Goal: Download file/media

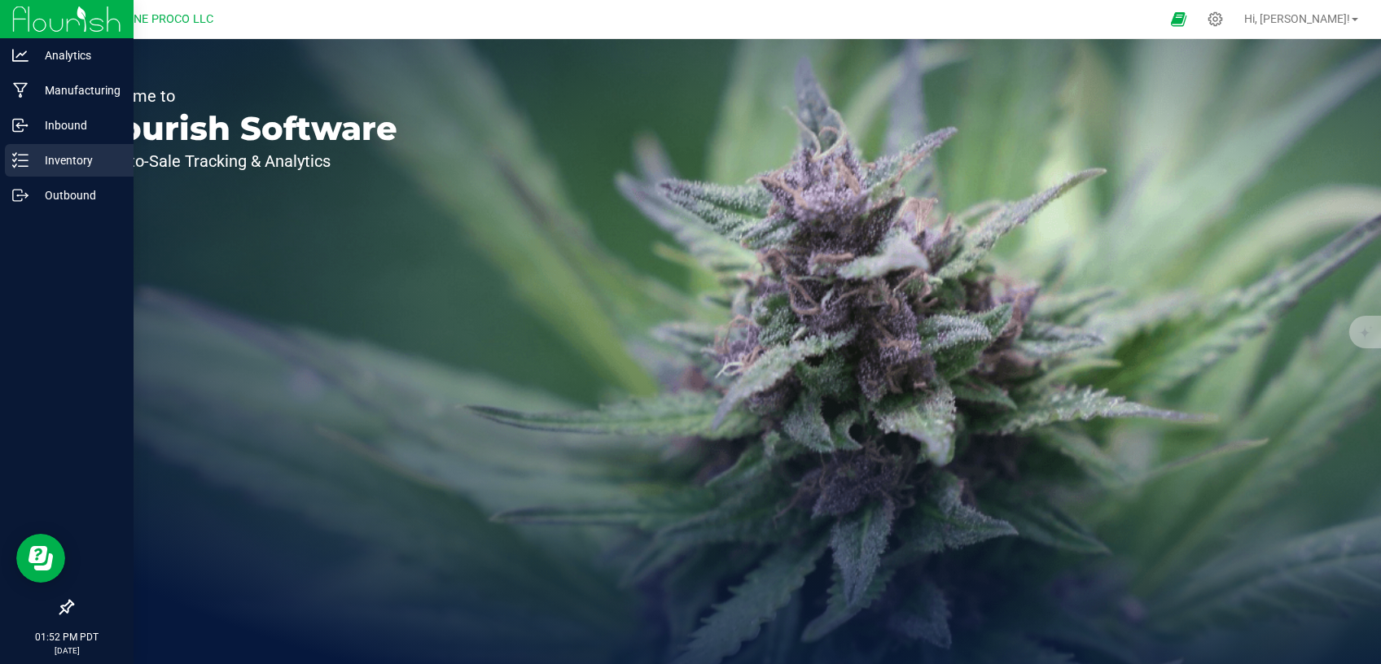
click at [54, 165] on p "Inventory" at bounding box center [77, 161] width 98 height 20
click at [58, 214] on div at bounding box center [67, 403] width 134 height 378
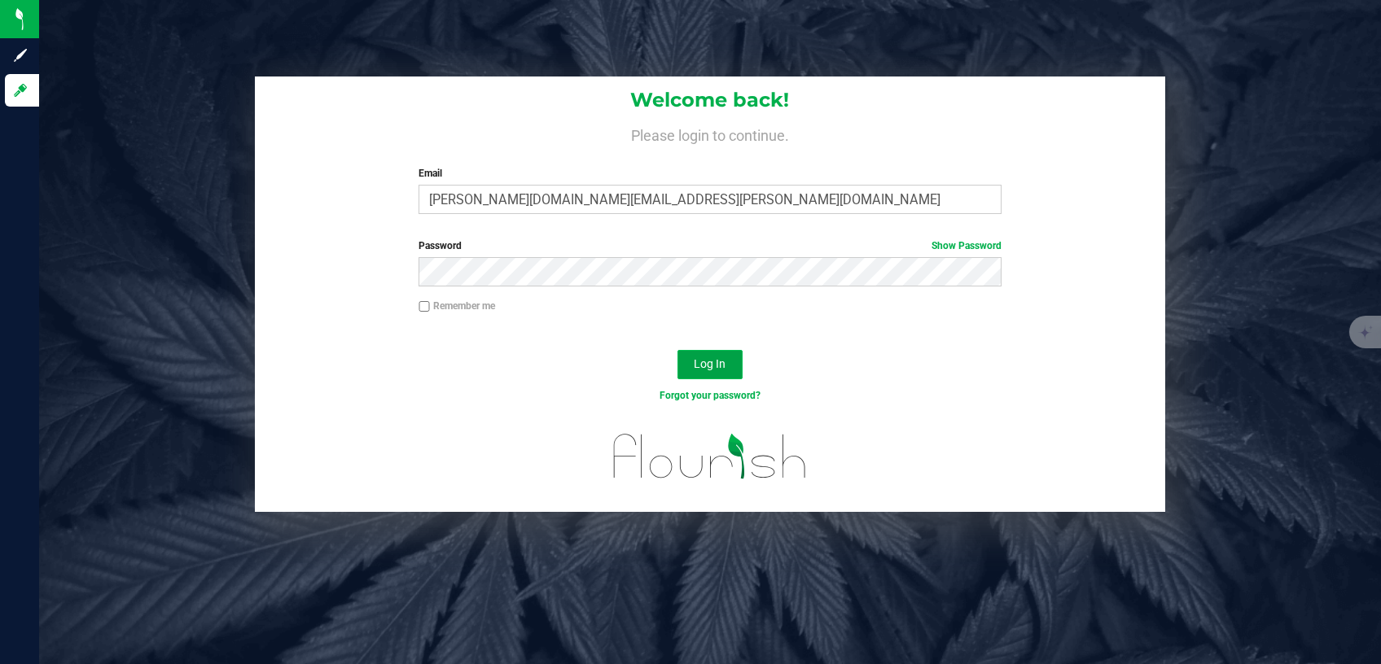
click at [712, 361] on span "Log In" at bounding box center [710, 363] width 32 height 13
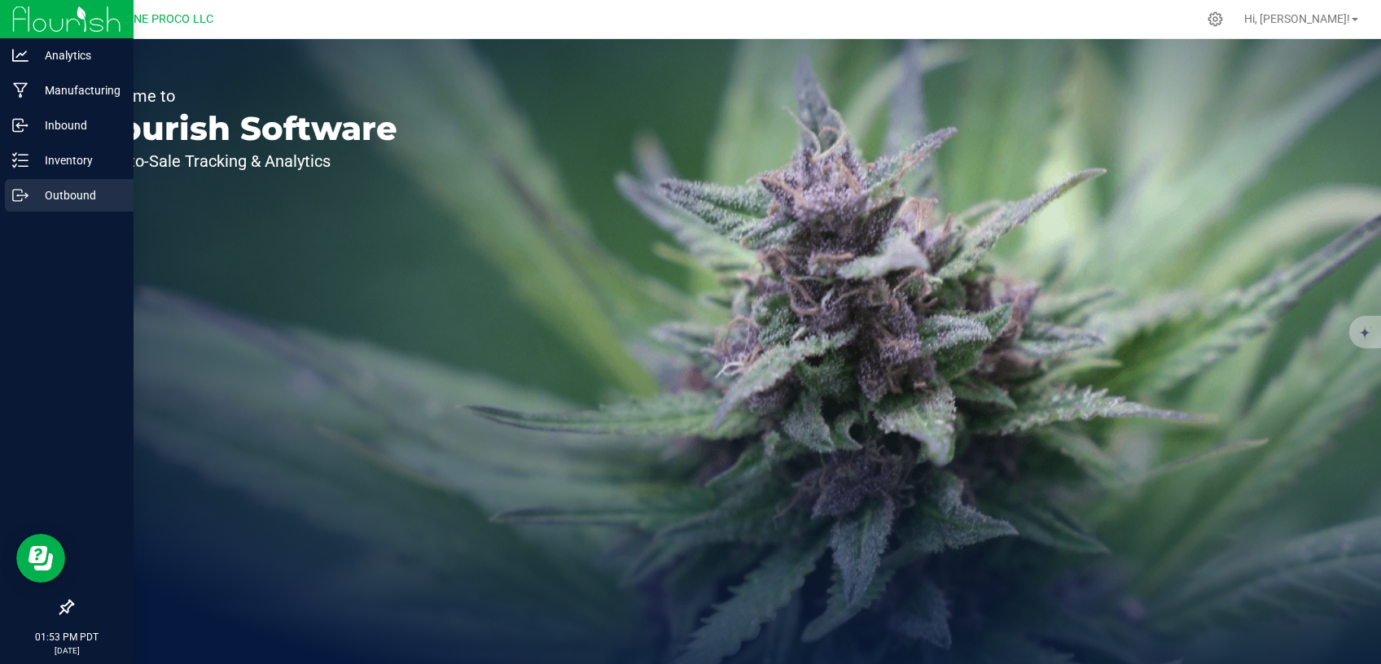
click at [37, 188] on p "Outbound" at bounding box center [77, 196] width 98 height 20
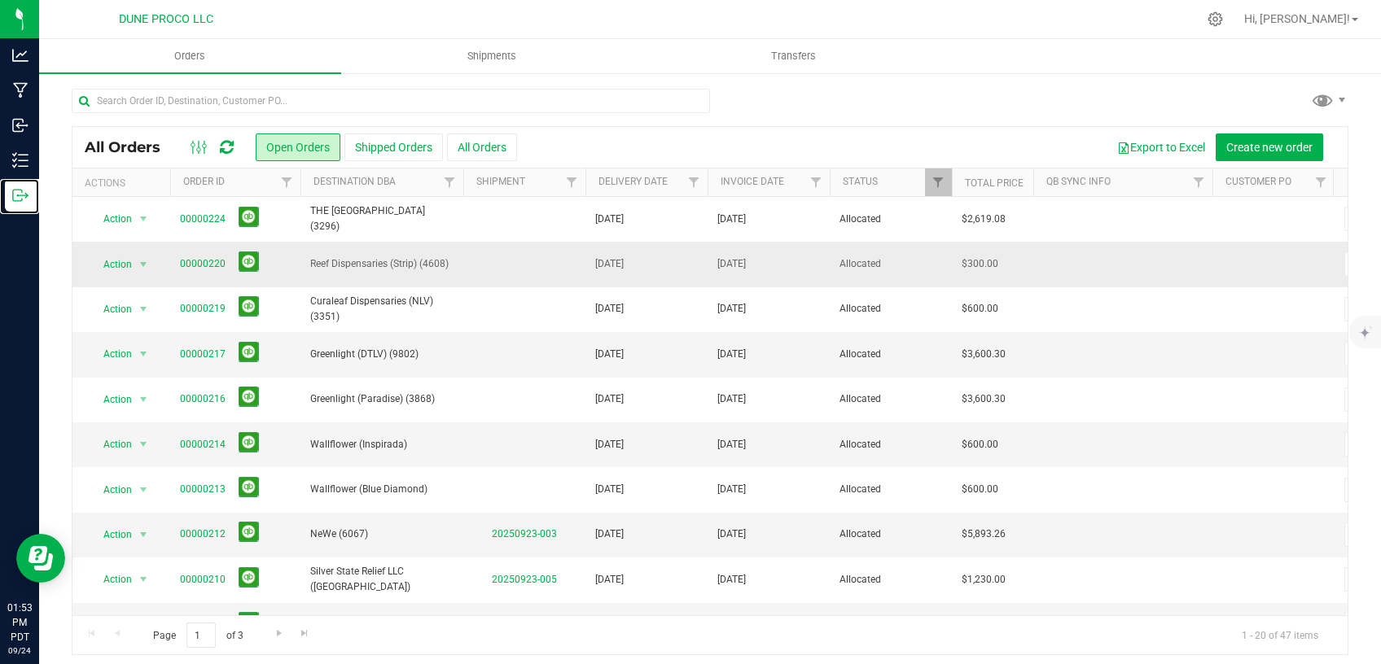
scroll to position [138, 0]
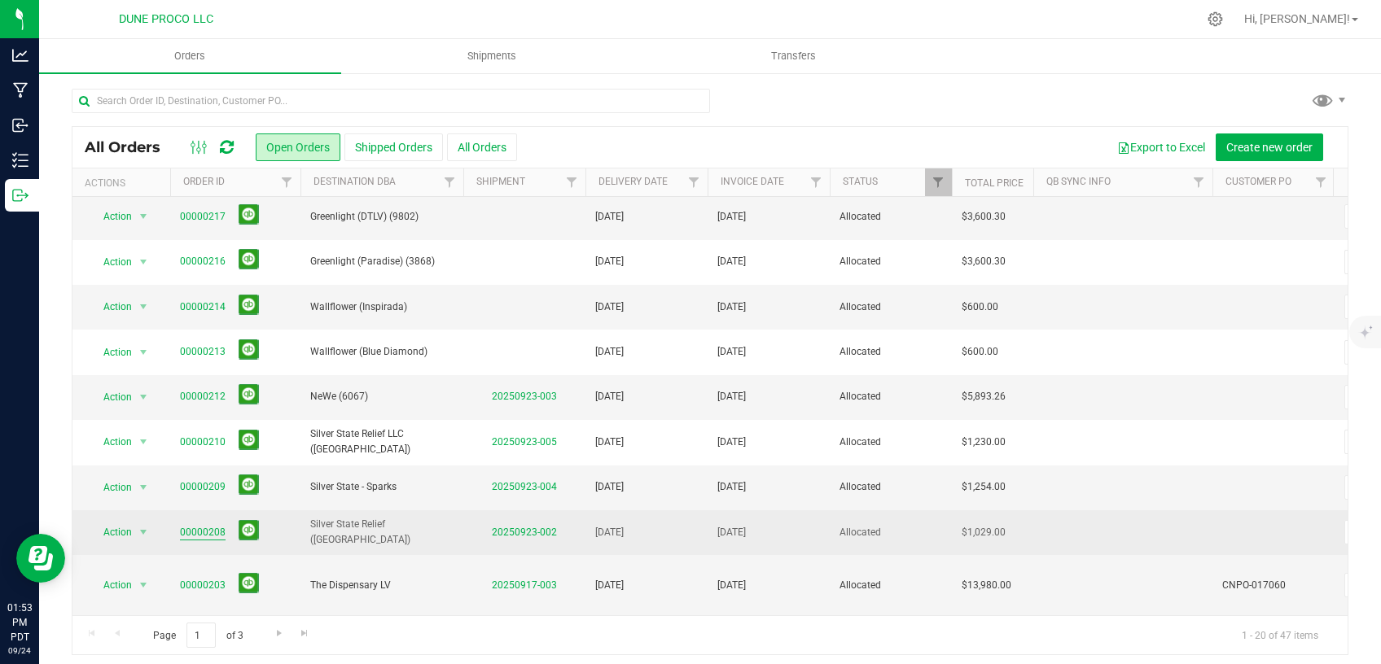
click at [204, 526] on link "00000208" at bounding box center [203, 532] width 46 height 15
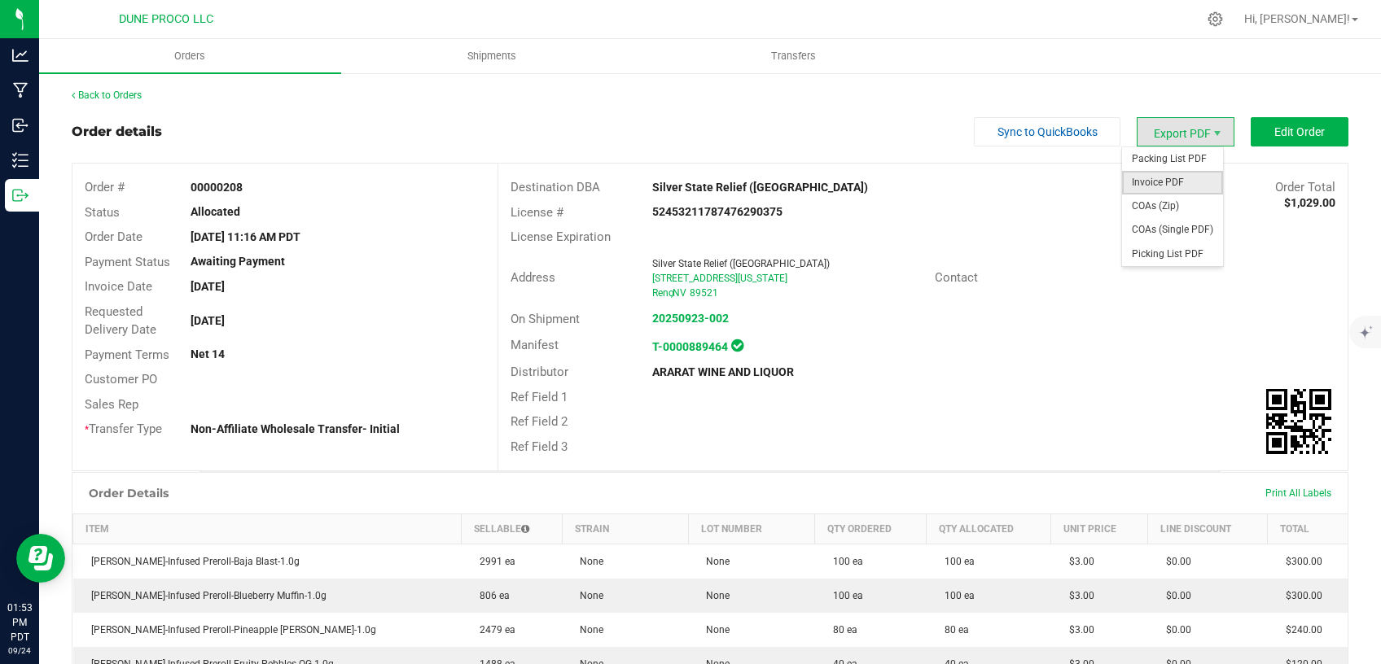
click at [1163, 177] on span "Invoice PDF" at bounding box center [1172, 183] width 101 height 24
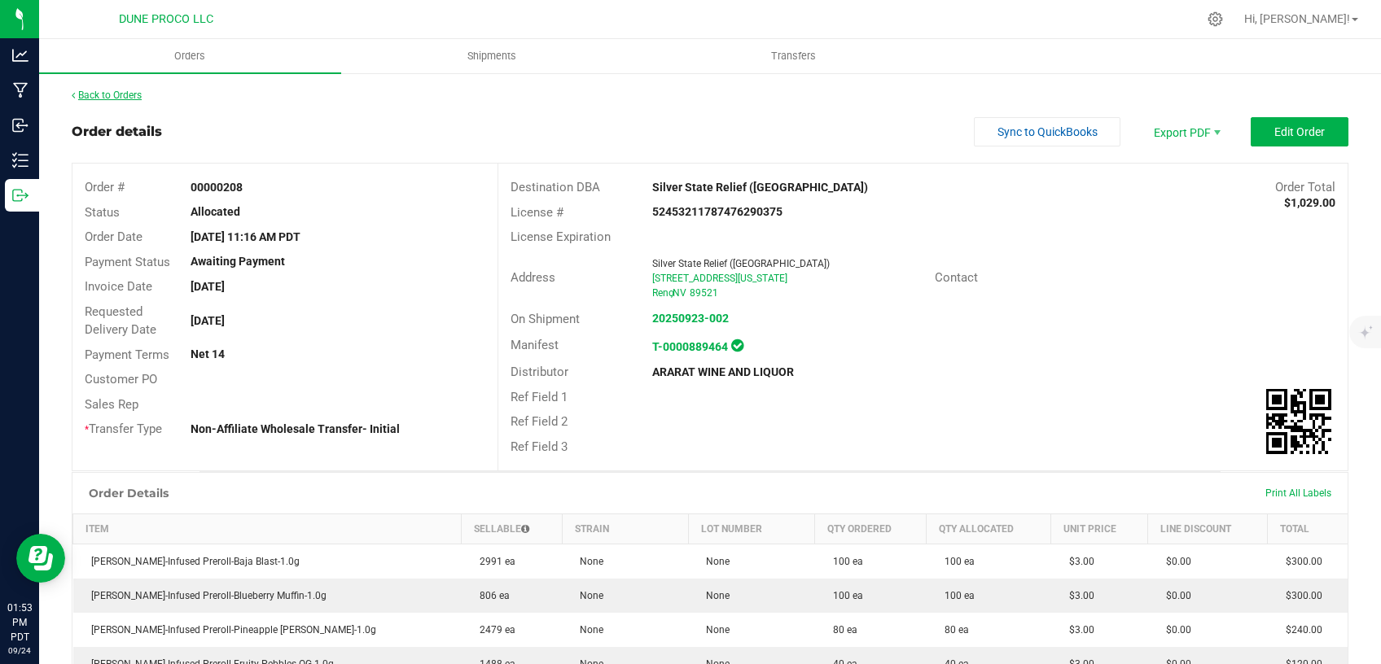
click at [108, 96] on link "Back to Orders" at bounding box center [107, 95] width 70 height 11
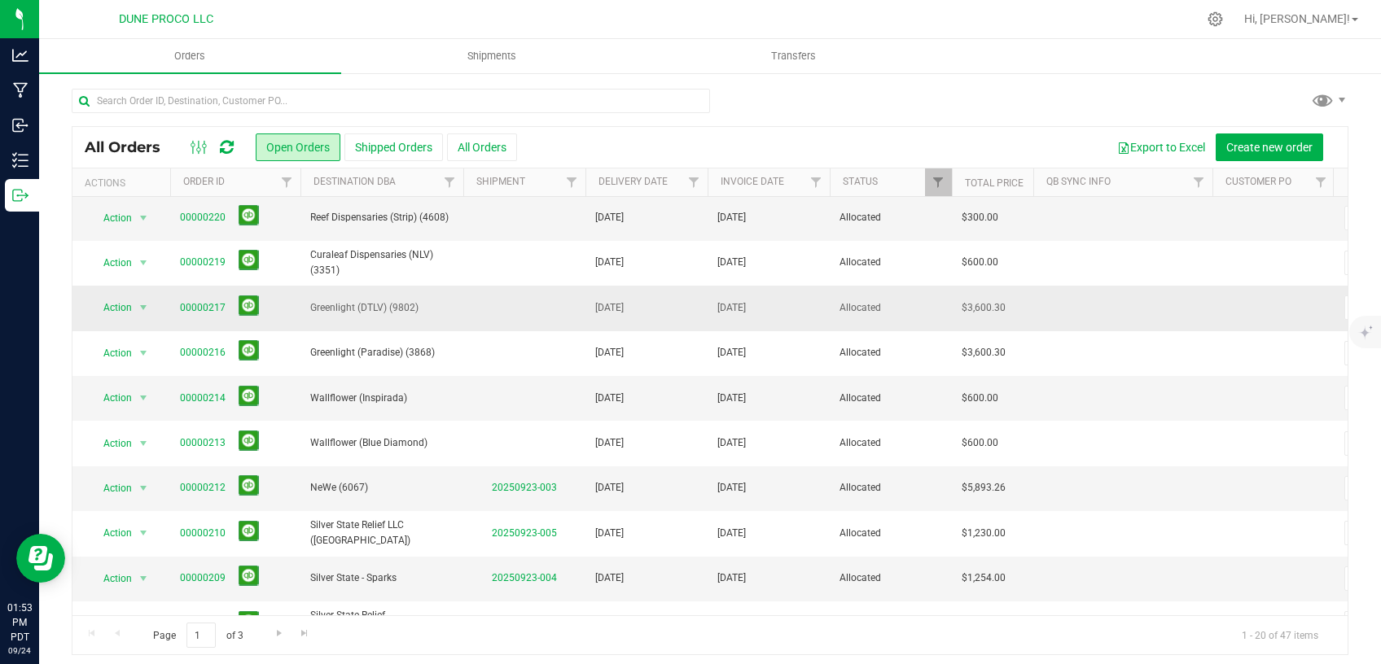
scroll to position [68, 0]
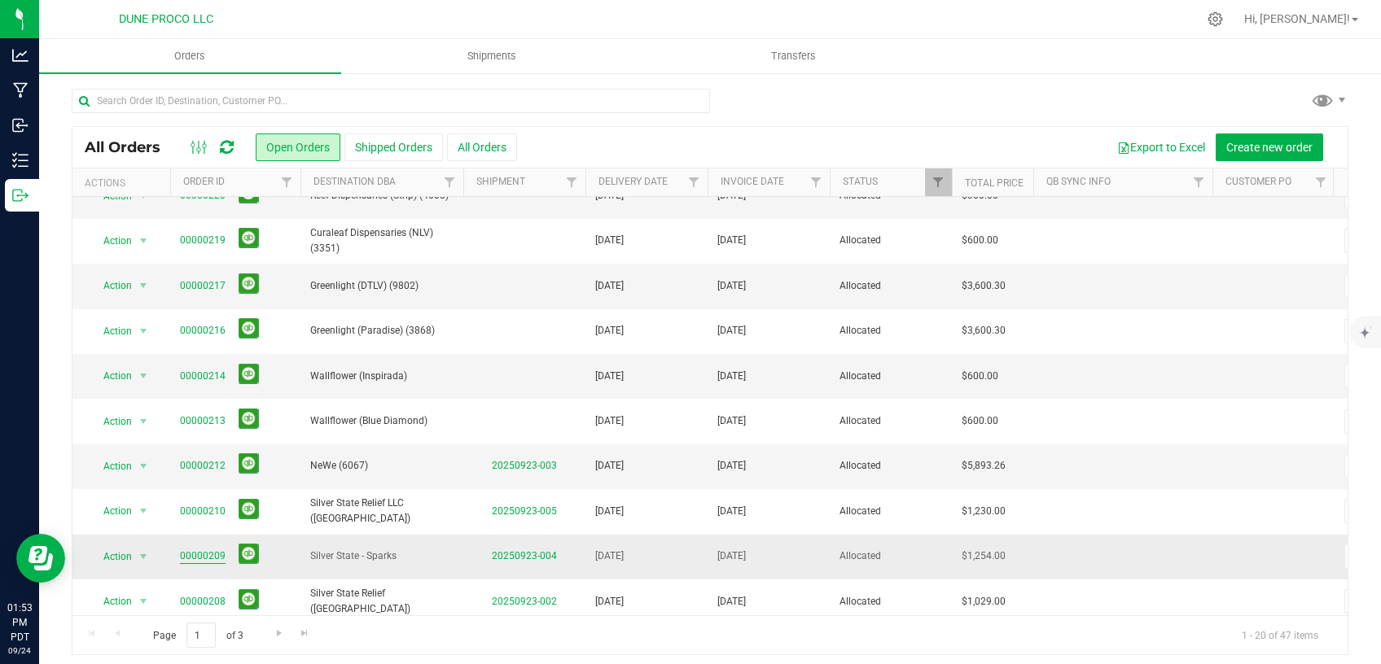
click at [218, 550] on link "00000209" at bounding box center [203, 556] width 46 height 15
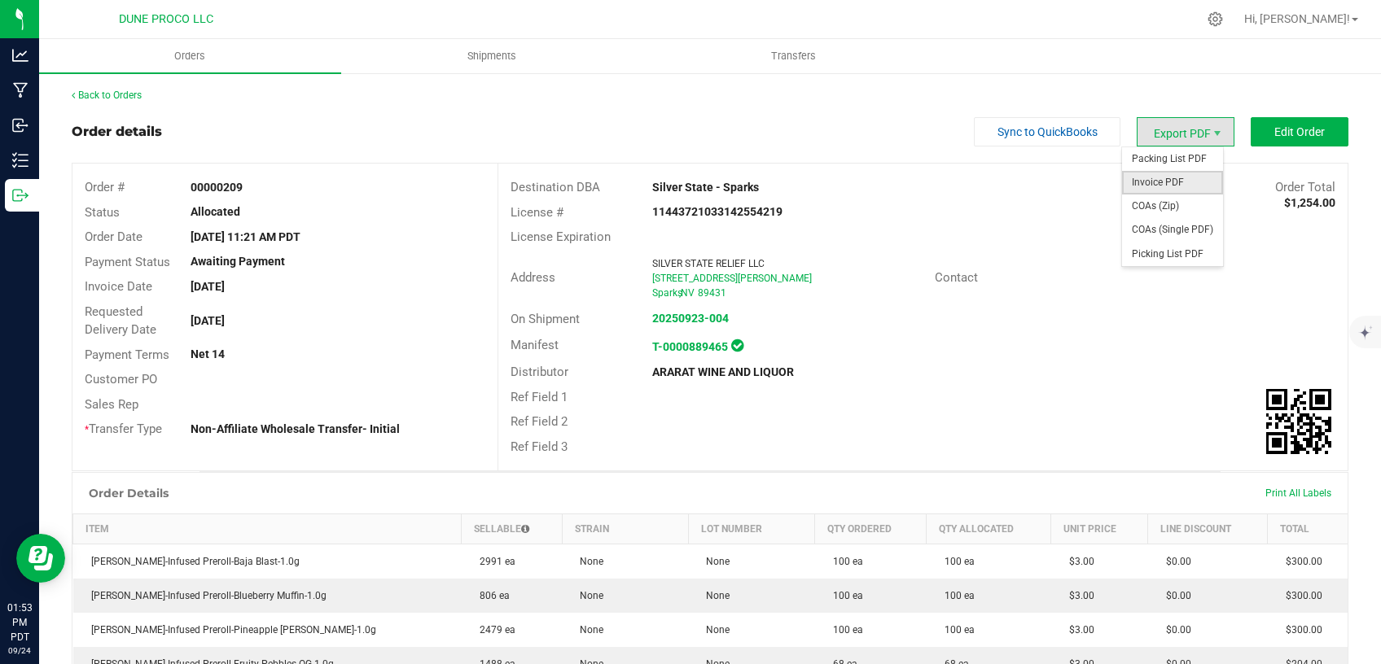
click at [1154, 177] on span "Invoice PDF" at bounding box center [1172, 183] width 101 height 24
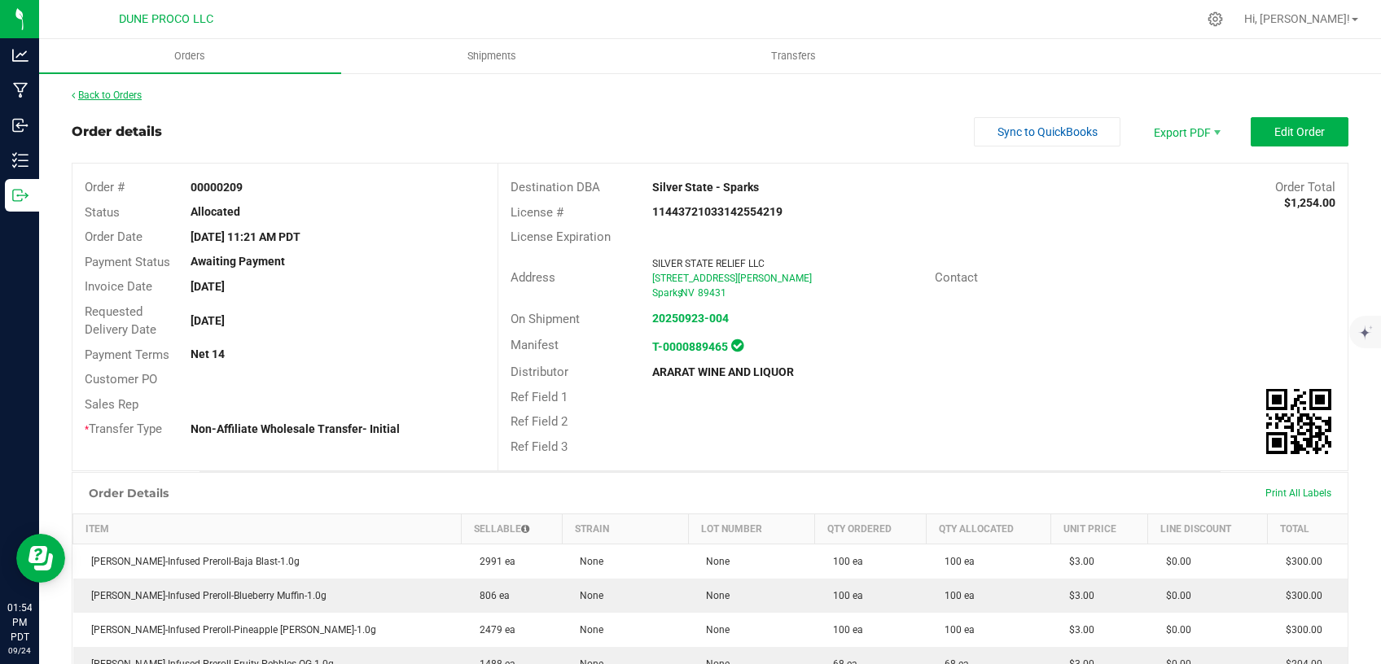
click at [99, 94] on link "Back to Orders" at bounding box center [107, 95] width 70 height 11
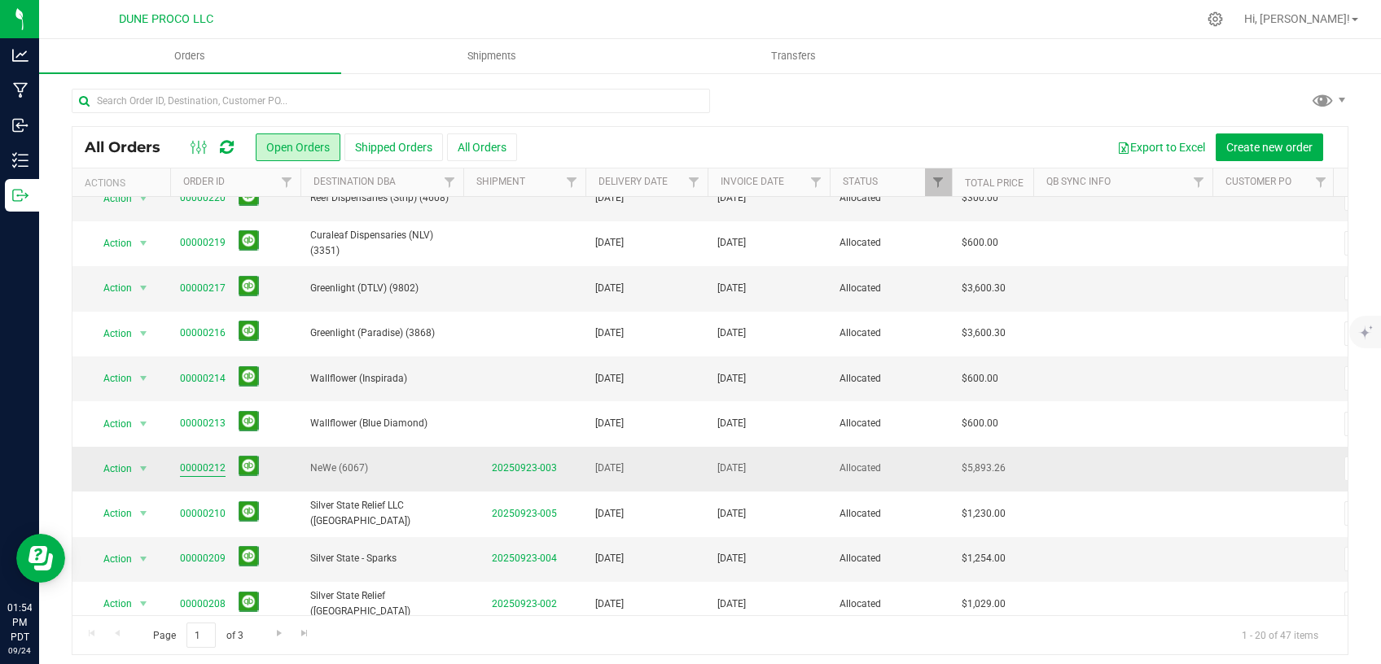
scroll to position [68, 0]
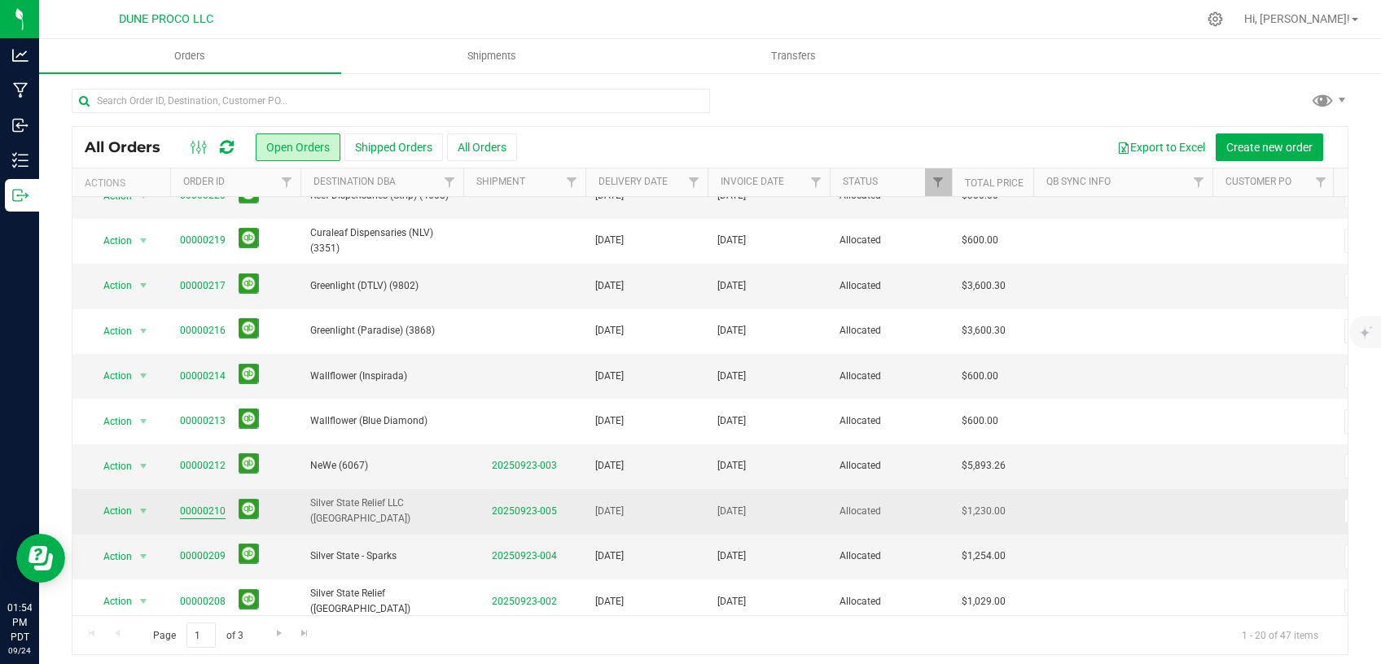
click at [189, 509] on link "00000210" at bounding box center [203, 511] width 46 height 15
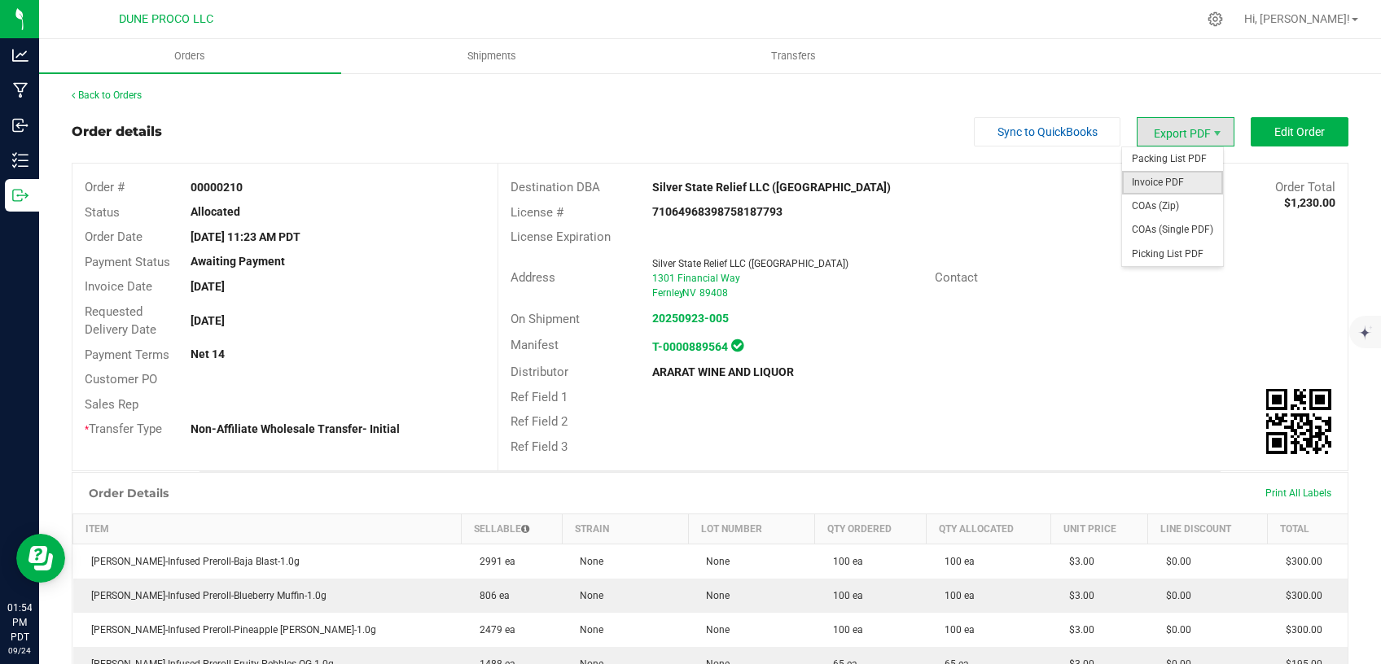
click at [1150, 177] on span "Invoice PDF" at bounding box center [1172, 183] width 101 height 24
